Goal: Transaction & Acquisition: Obtain resource

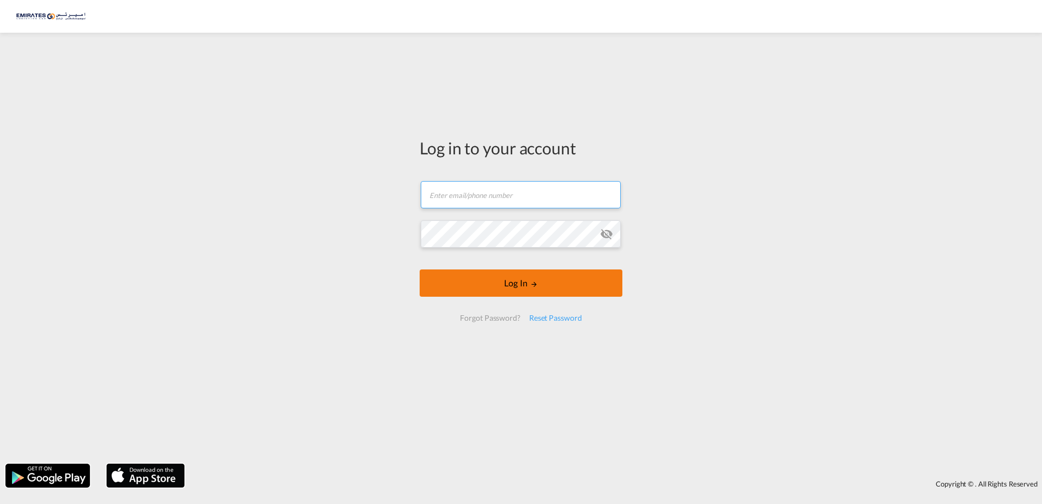
type input "[EMAIL_ADDRESS][DOMAIN_NAME]"
click at [522, 281] on form "[EMAIL_ADDRESS][DOMAIN_NAME] Email field is required Password field is required…" at bounding box center [521, 251] width 203 height 162
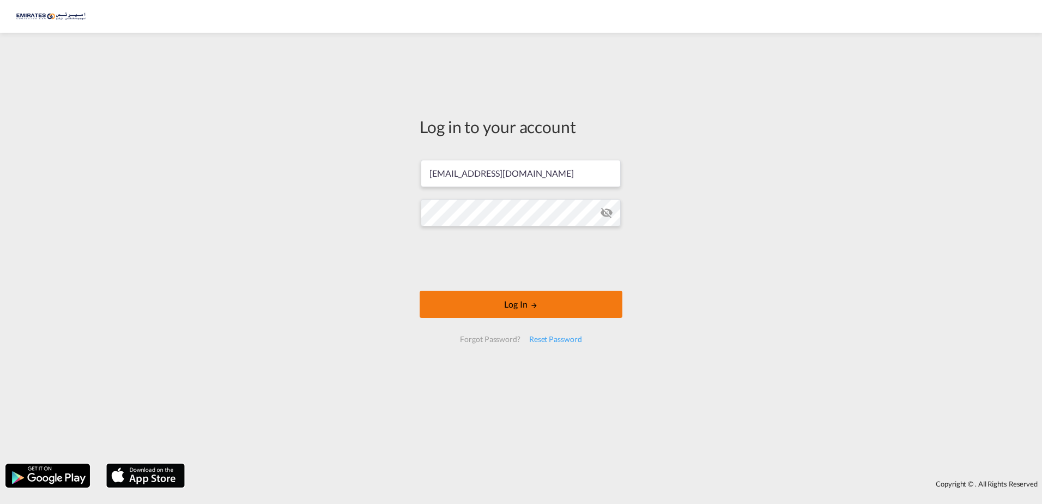
click at [550, 308] on button "Log In" at bounding box center [521, 303] width 203 height 27
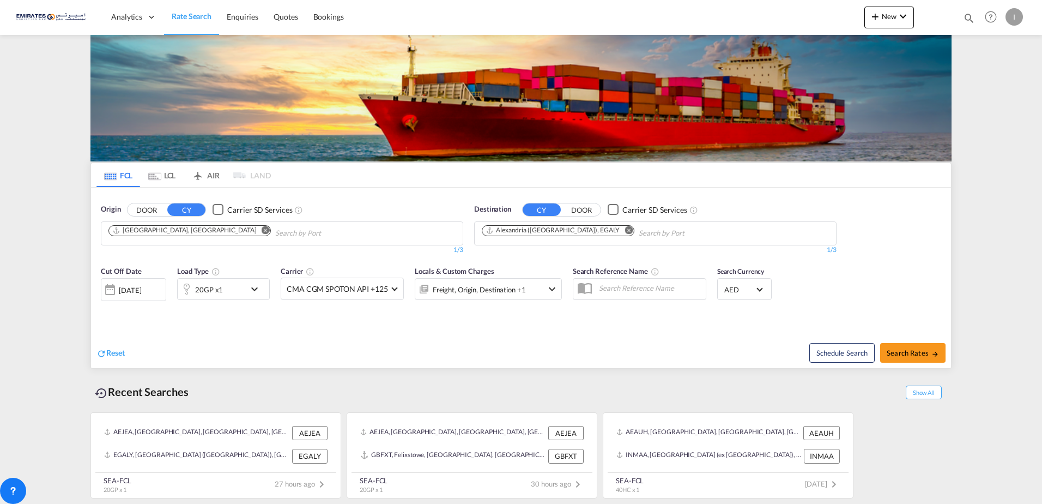
click at [275, 232] on input "Chips input." at bounding box center [327, 233] width 104 height 17
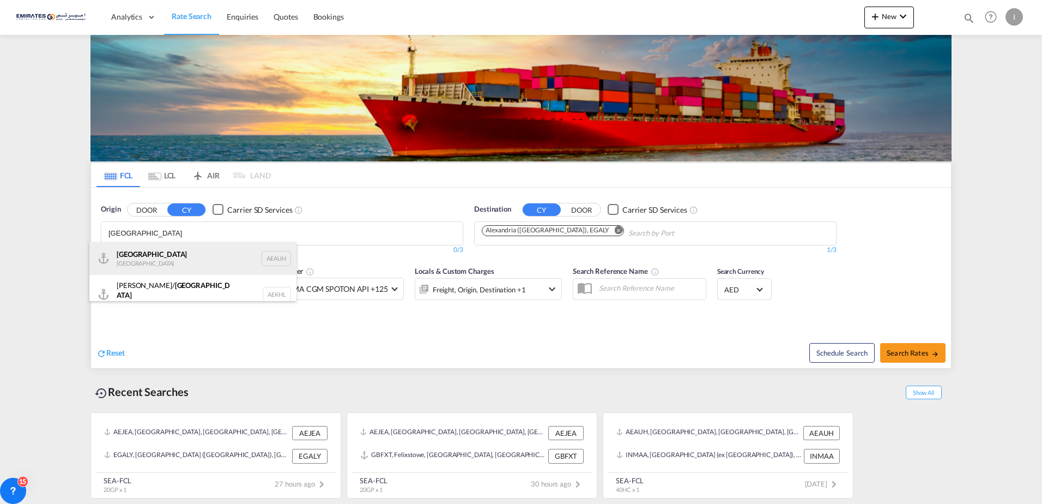
type input "[GEOGRAPHIC_DATA]"
click at [162, 263] on div "[GEOGRAPHIC_DATA] [GEOGRAPHIC_DATA] AEAUH" at bounding box center [192, 258] width 207 height 33
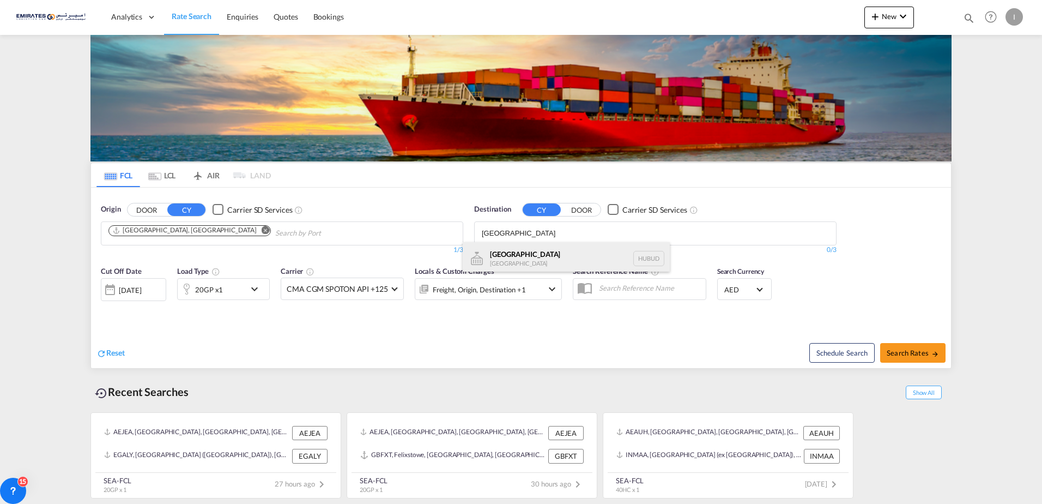
type input "[GEOGRAPHIC_DATA]"
click at [557, 254] on div "[GEOGRAPHIC_DATA] [GEOGRAPHIC_DATA] [GEOGRAPHIC_DATA]" at bounding box center [566, 258] width 207 height 33
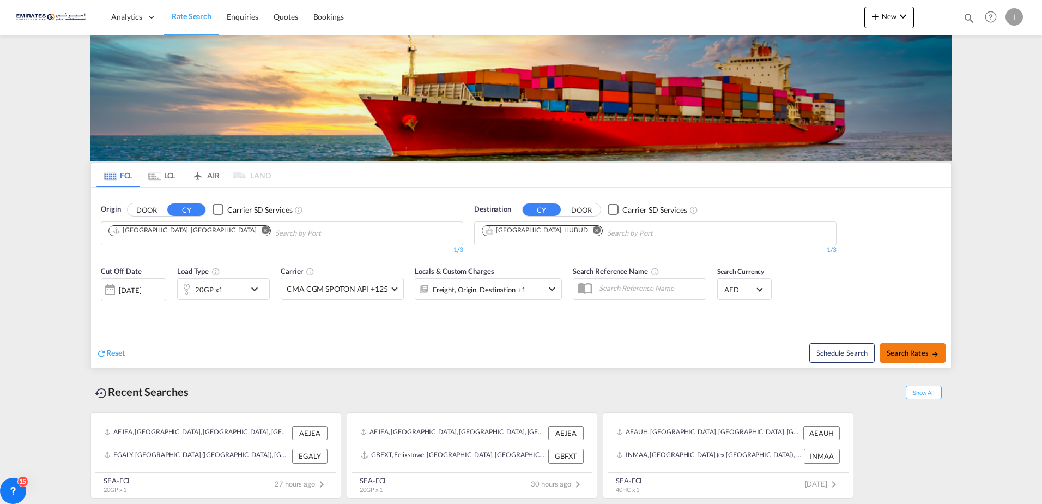
click at [911, 358] on button "Search Rates" at bounding box center [912, 353] width 65 height 20
type input "AEAUH to HUBUD / [DATE]"
